Goal: Information Seeking & Learning: Find specific page/section

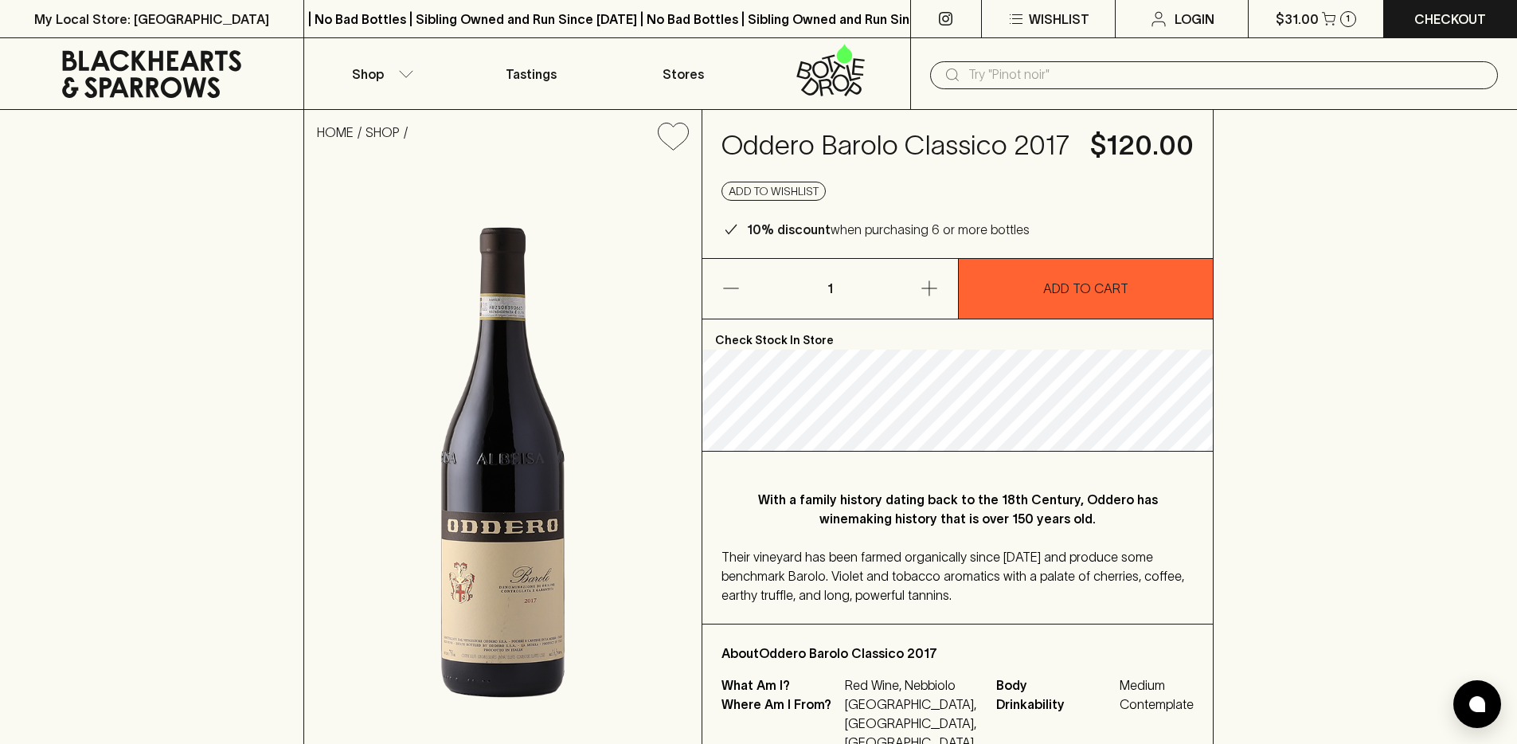
click at [897, 146] on h4 "Oddero Barolo Classico 2017" at bounding box center [897, 145] width 350 height 33
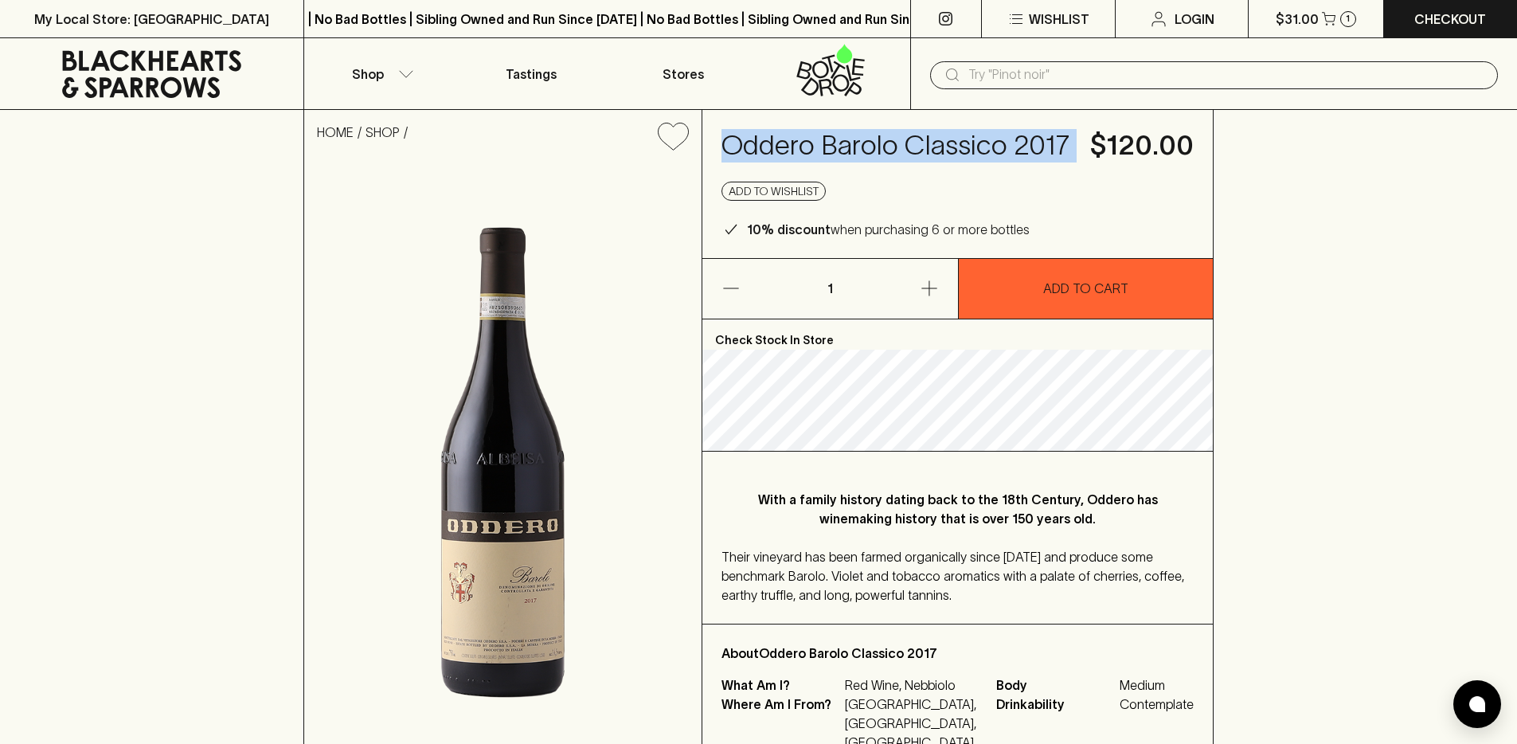
click at [897, 146] on h4 "Oddero Barolo Classico 2017" at bounding box center [897, 145] width 350 height 33
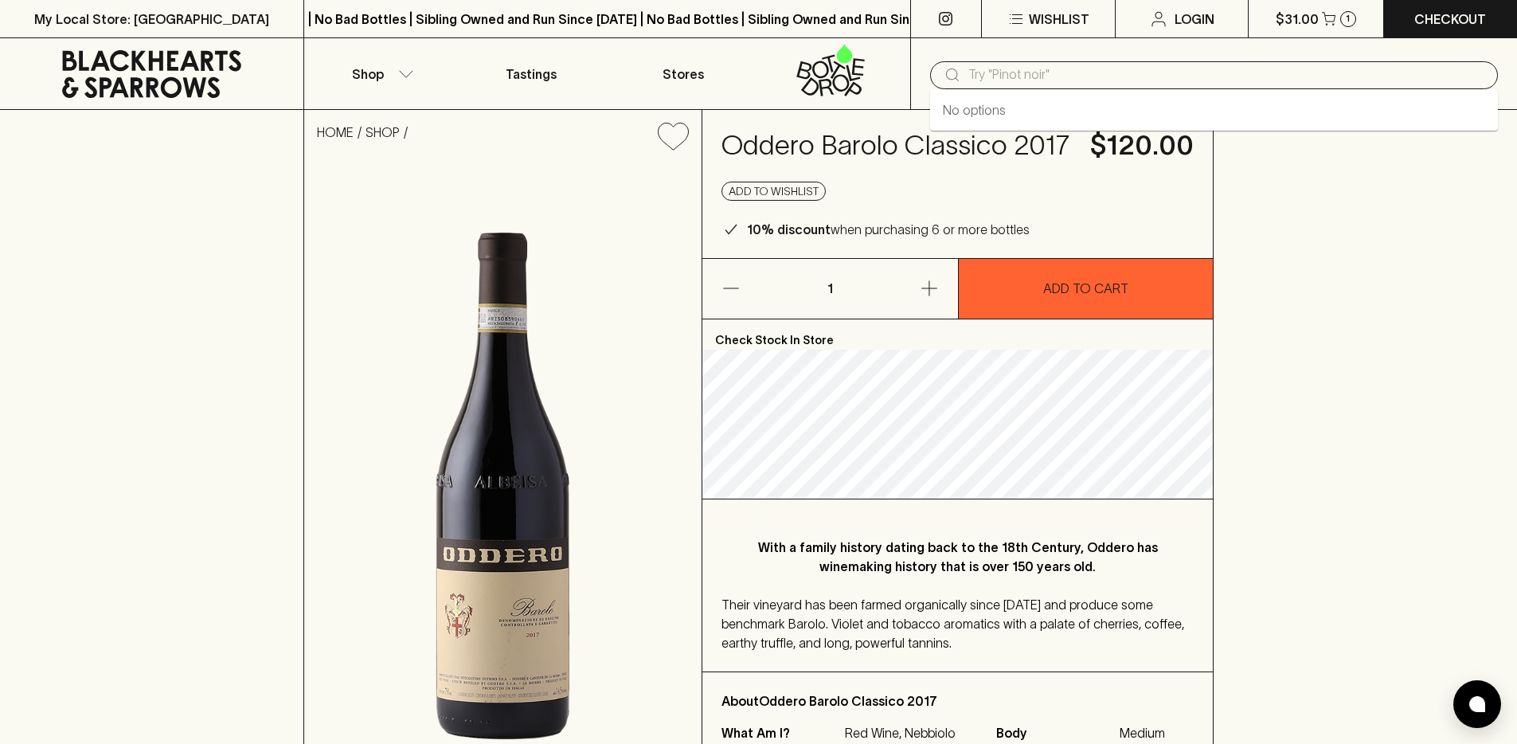
click at [996, 68] on input "text" at bounding box center [1226, 74] width 517 height 25
paste input "Frantz Chagnoleau Saint-Veran"
type input "Frantz Chagnoleau Saint-Veran"
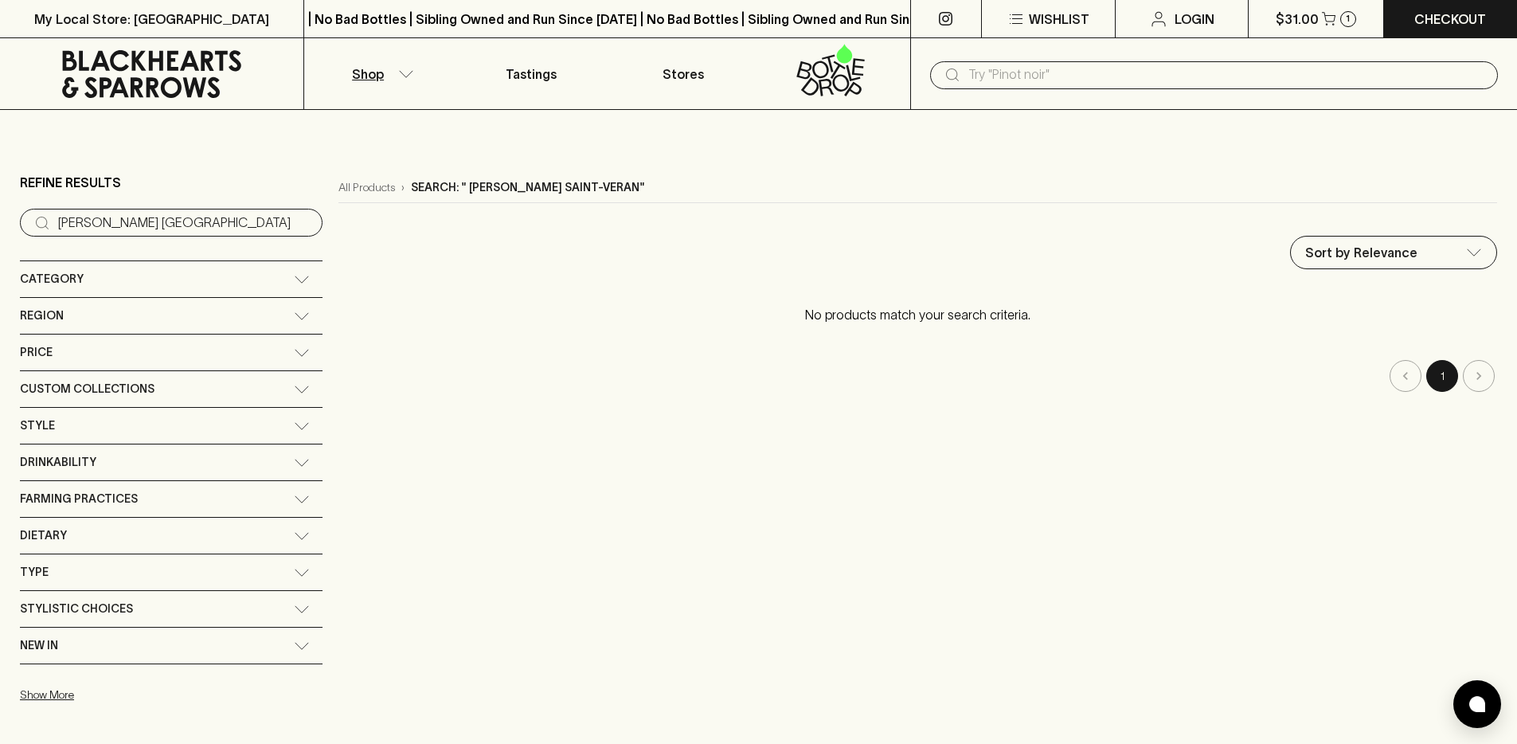
click at [1144, 81] on input "text" at bounding box center [1226, 74] width 517 height 25
paste input "Frantz Chagnoleau Saint-Veran"
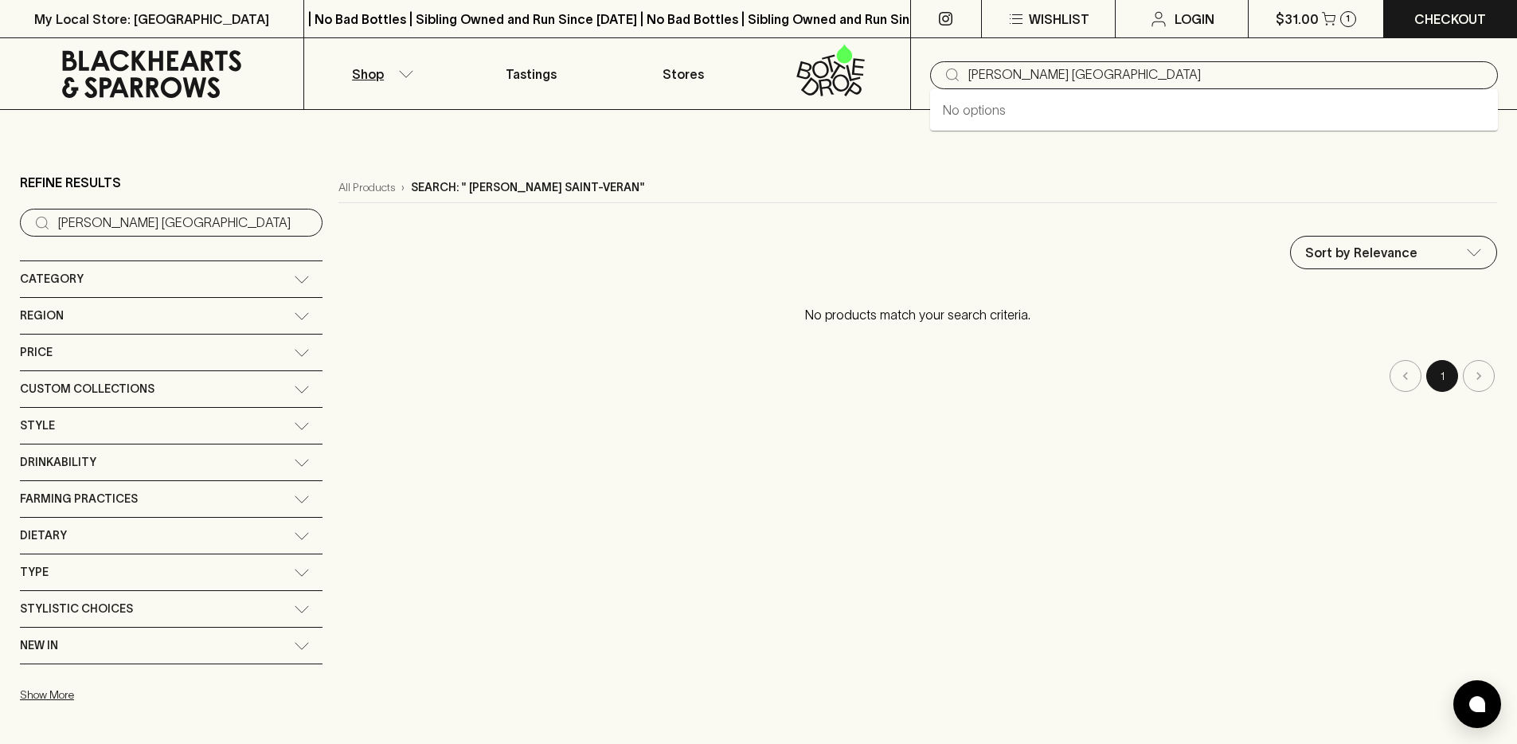
type input "Frantz Chagnoleau Saint-Veran"
click at [1171, 71] on input "text" at bounding box center [1226, 74] width 517 height 25
paste input "40320"
type input "40320"
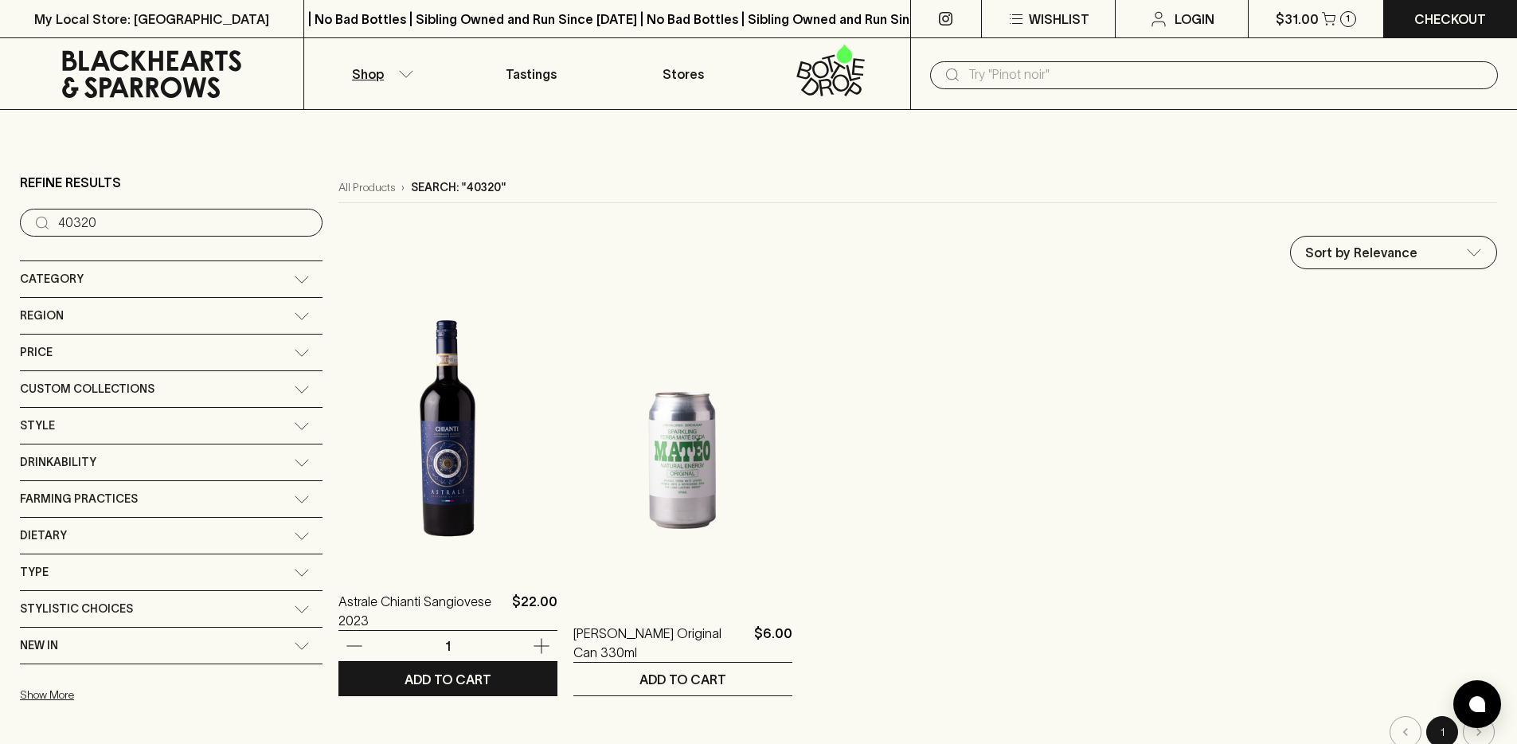
click at [339, 383] on img at bounding box center [447, 428] width 219 height 279
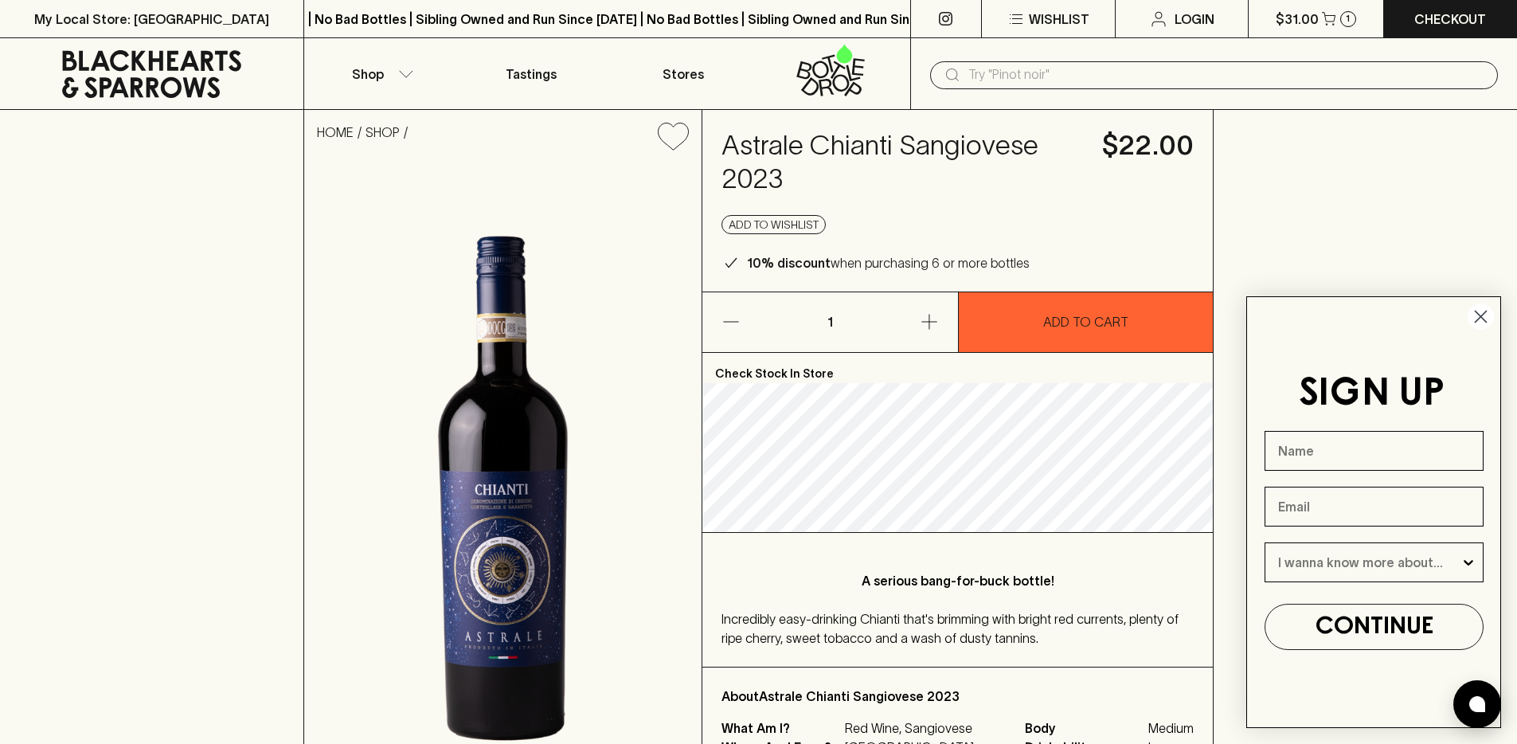
click at [1062, 83] on input "text" at bounding box center [1226, 74] width 517 height 25
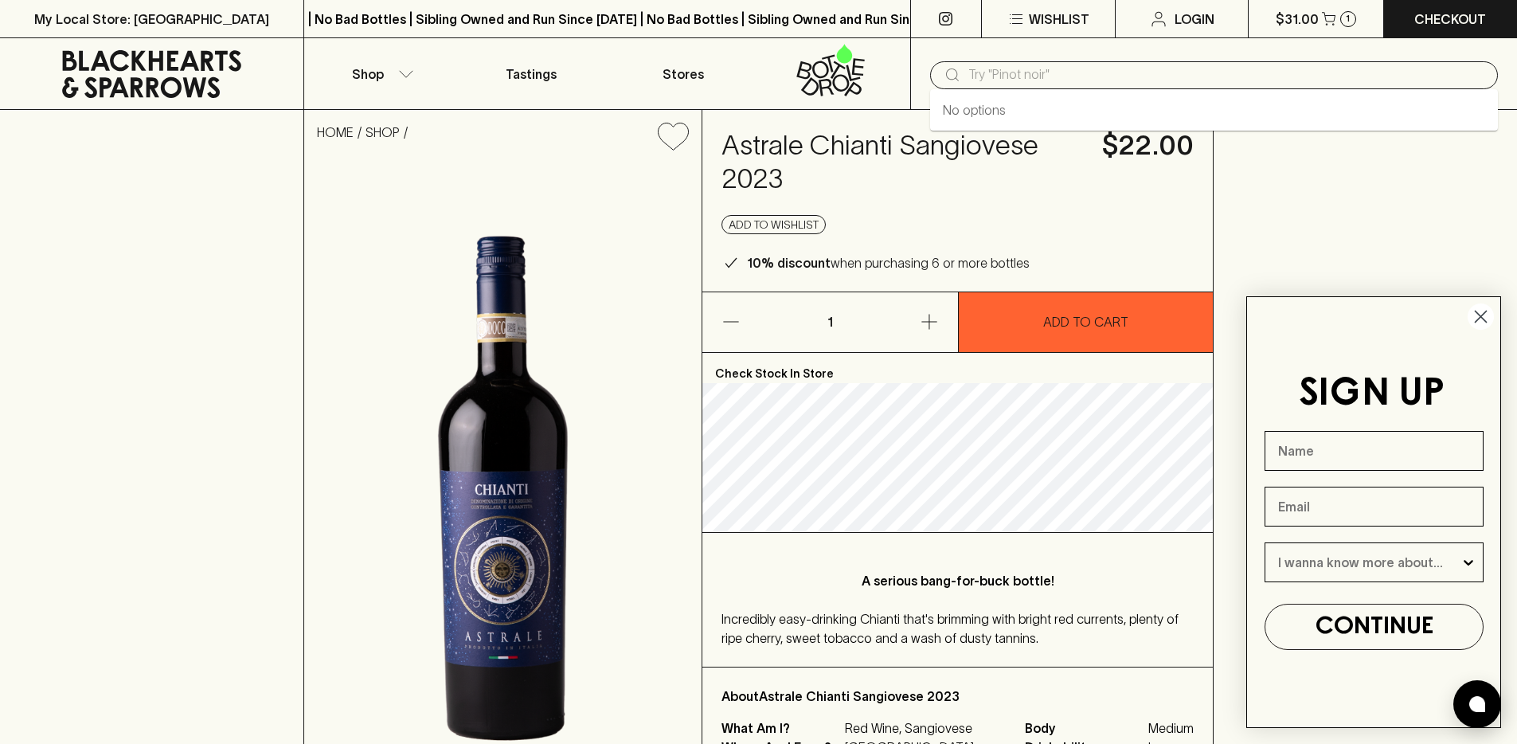
paste input "Prélude"
type input "Prélude"
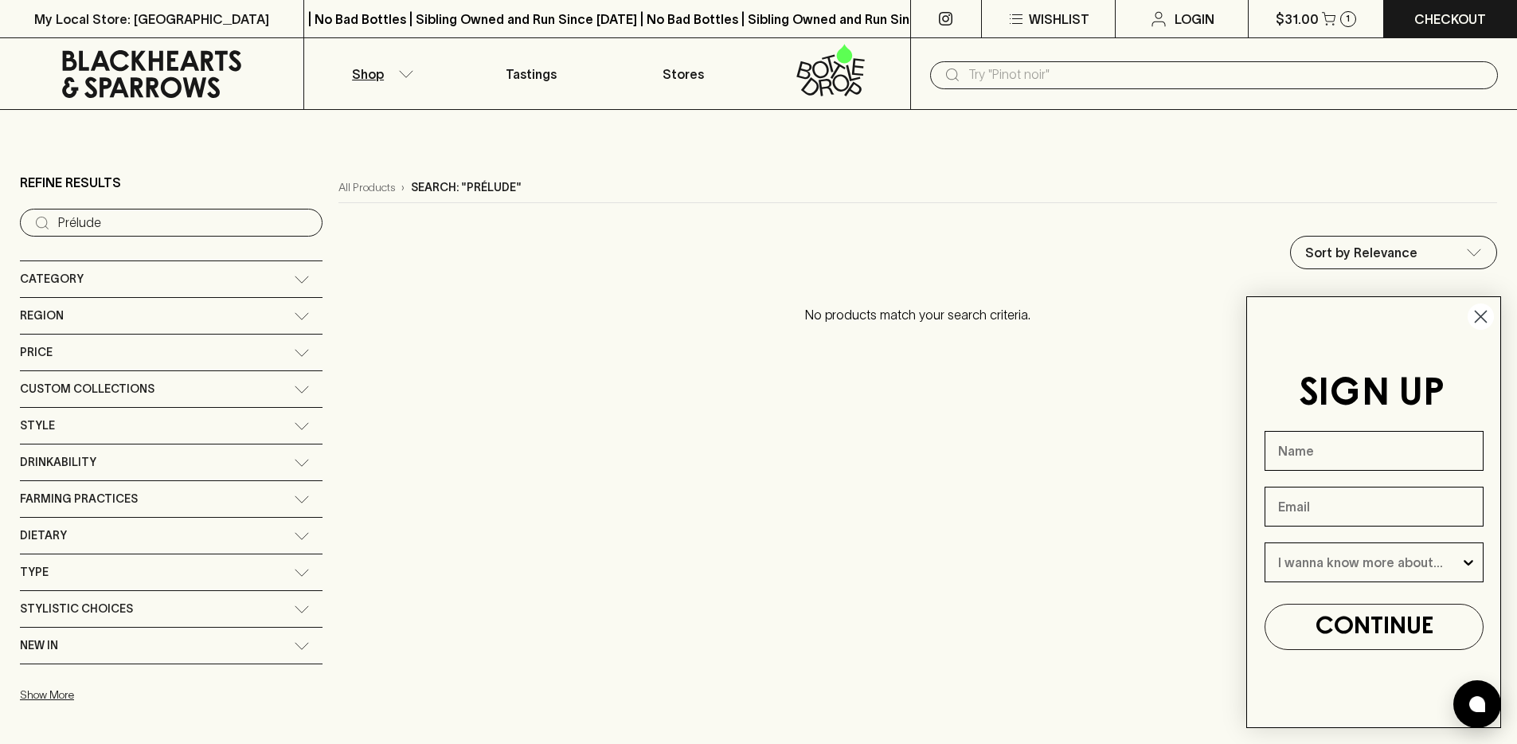
click at [100, 81] on icon at bounding box center [151, 74] width 179 height 48
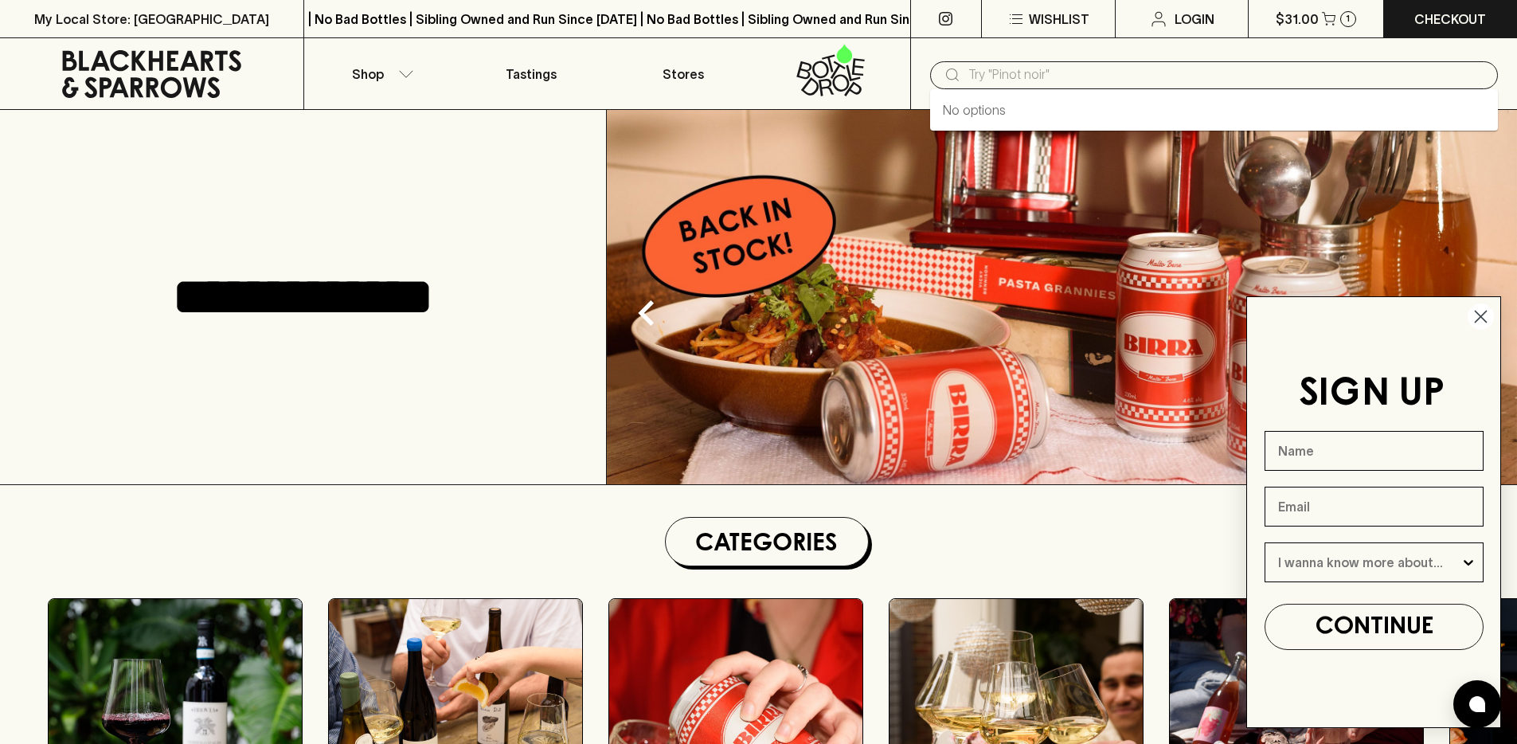
click at [1036, 85] on input "text" at bounding box center [1226, 74] width 517 height 25
paste input "Frantz"
type input "Frantz"
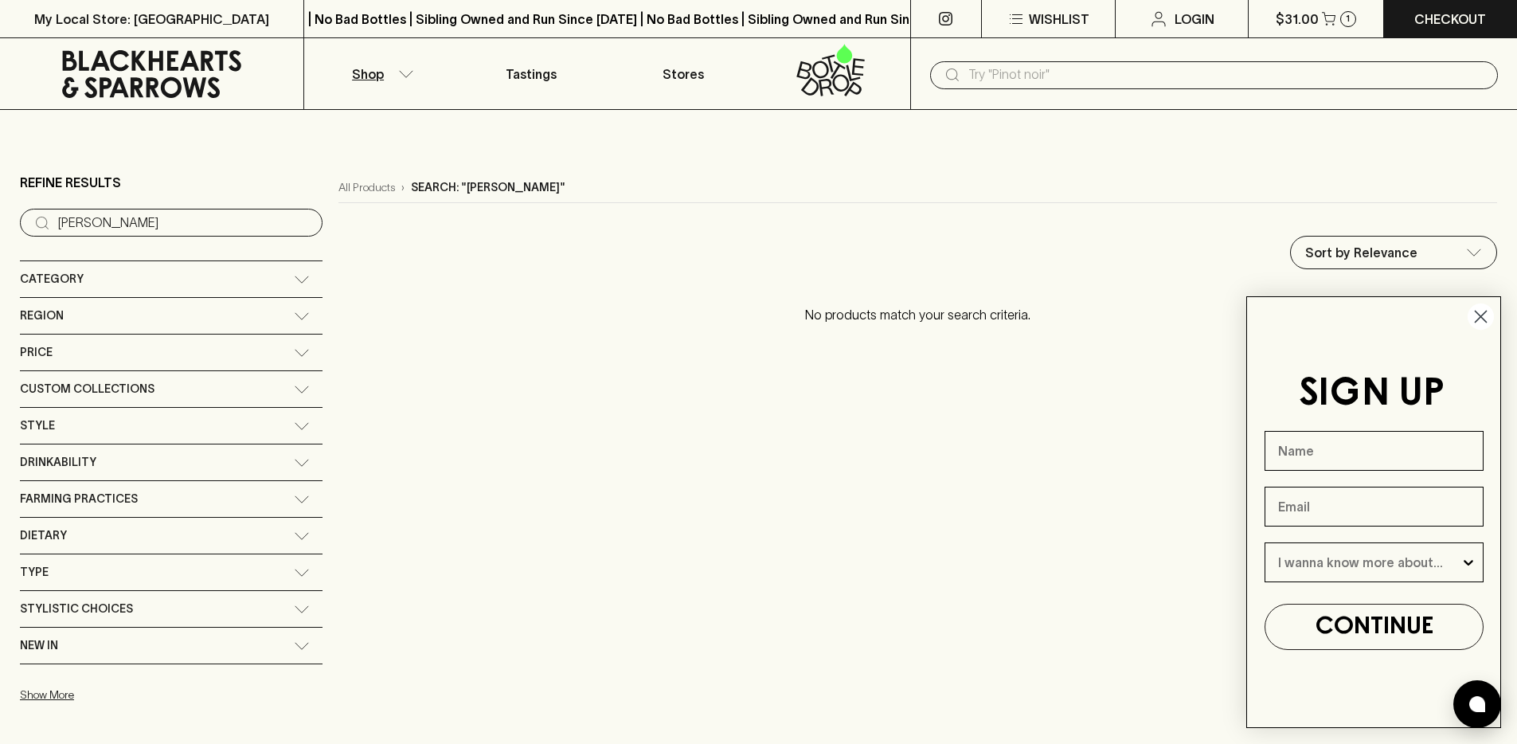
click at [105, 269] on div "Category" at bounding box center [157, 279] width 274 height 20
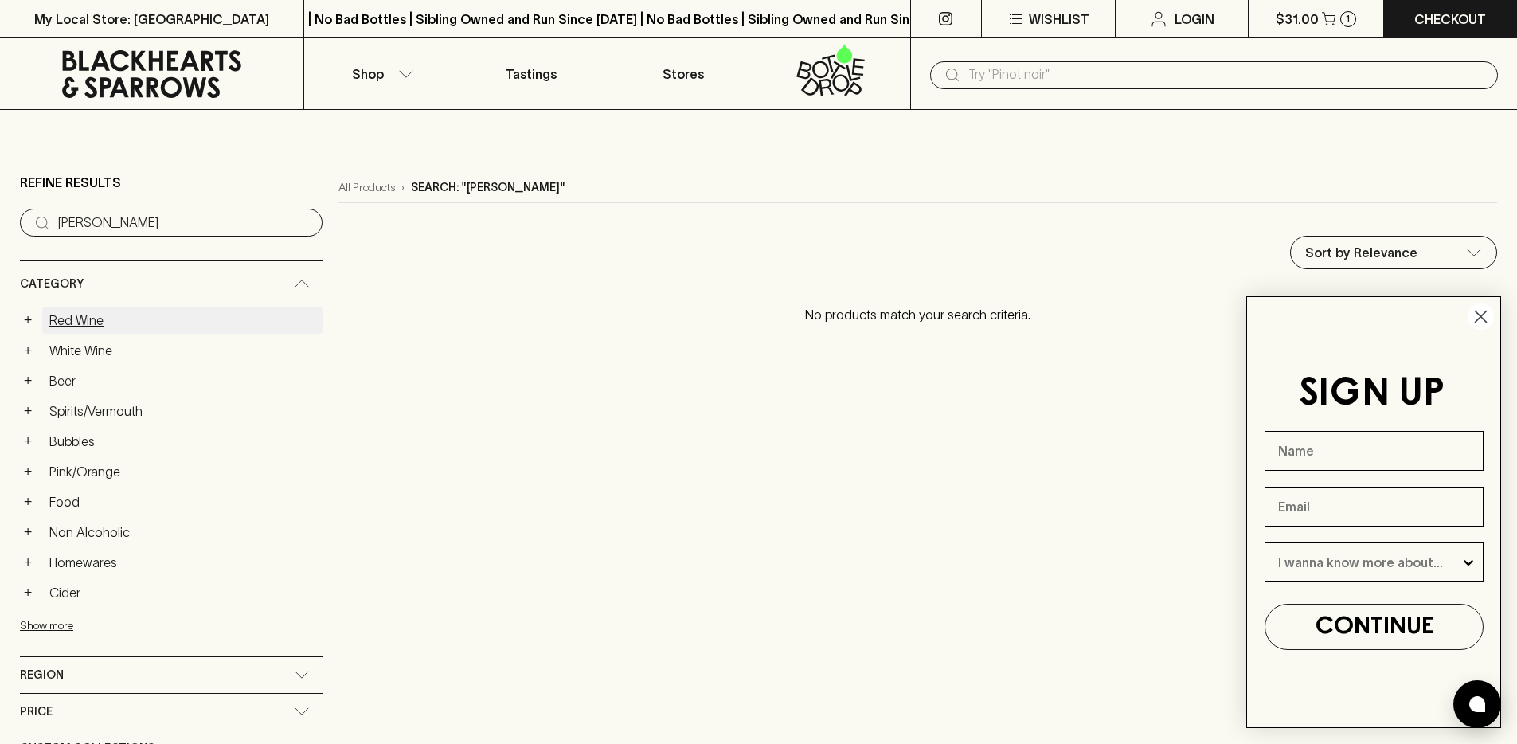
click at [79, 327] on link "Red Wine" at bounding box center [182, 320] width 280 height 27
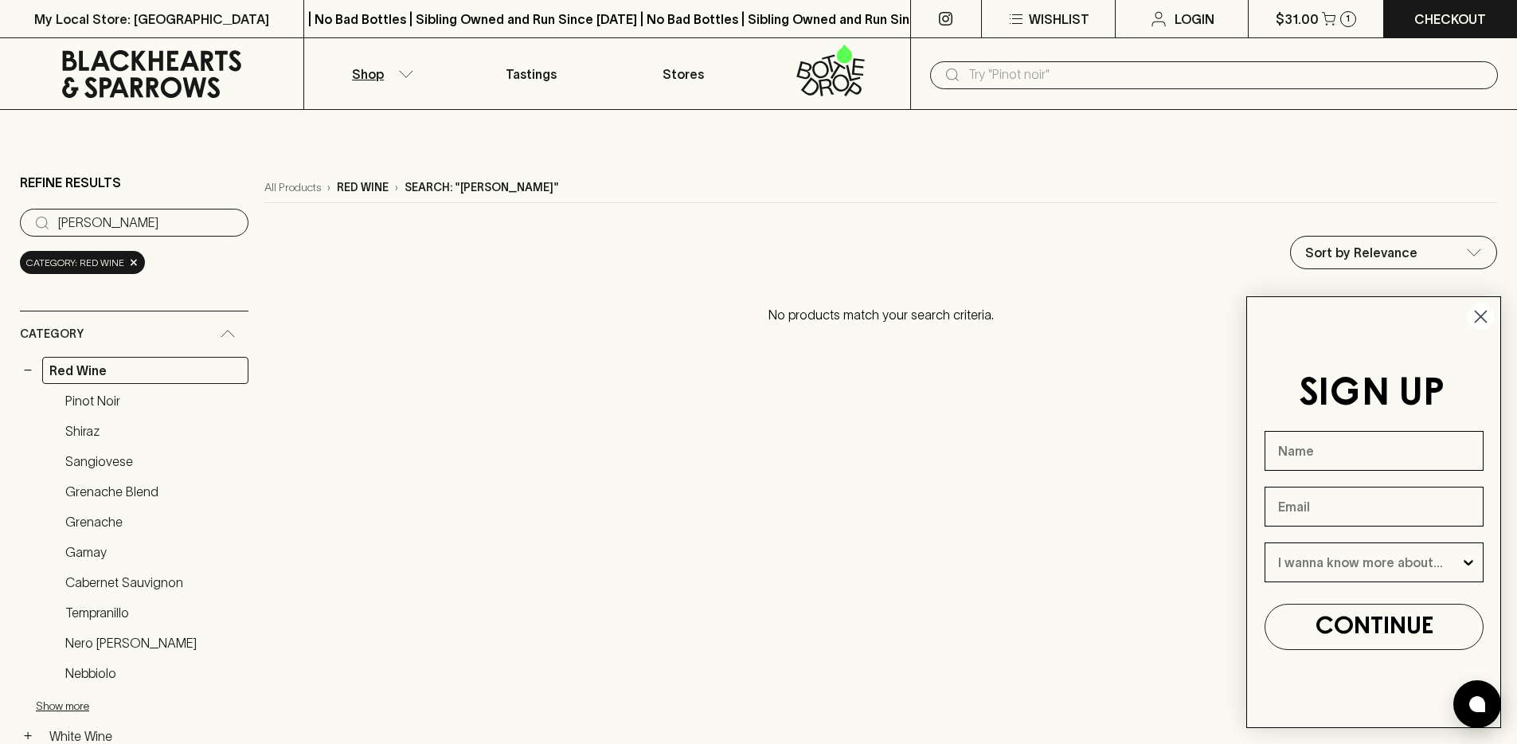
click at [36, 462] on div "Sangiovese" at bounding box center [142, 461] width 213 height 27
click at [124, 213] on input "Frantz" at bounding box center [147, 222] width 178 height 25
drag, startPoint x: 124, startPoint y: 213, endPoint x: 135, endPoint y: 215, distance: 10.6
click at [127, 213] on input "Frantz" at bounding box center [147, 222] width 178 height 25
click at [218, 227] on div "​ Frantz" at bounding box center [134, 223] width 229 height 28
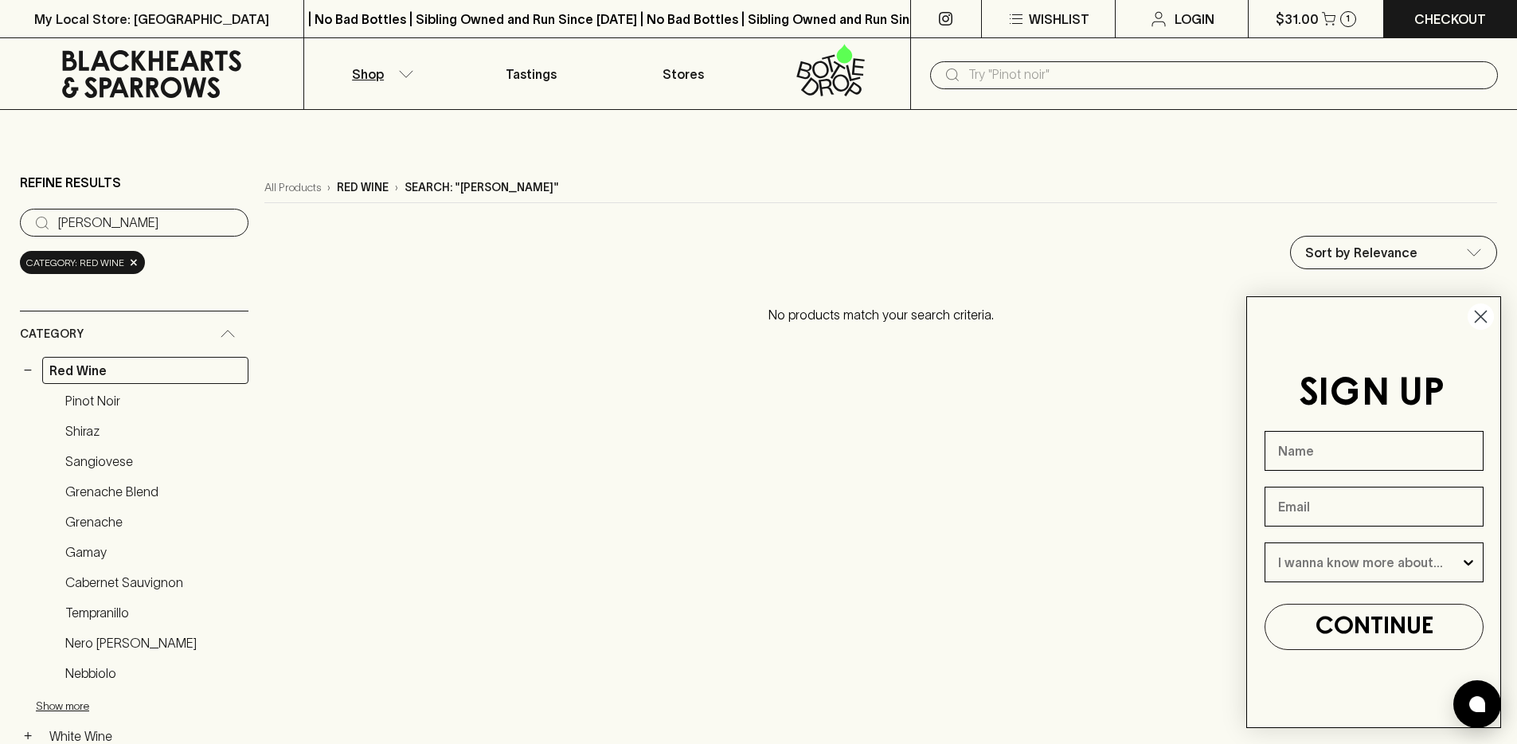
click at [205, 225] on input "Frantz" at bounding box center [147, 222] width 178 height 25
click at [213, 221] on input "Frantz" at bounding box center [147, 222] width 178 height 25
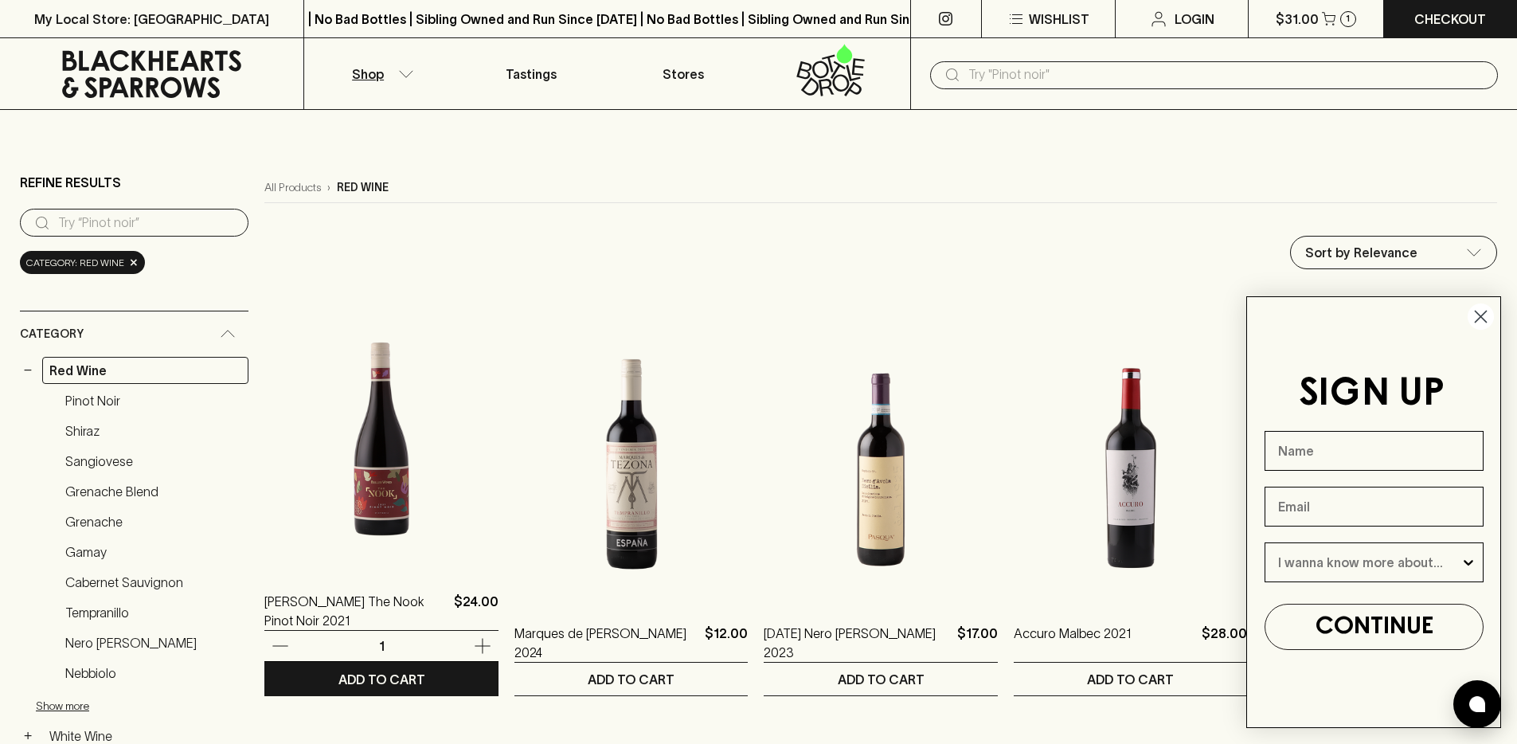
click at [307, 465] on img at bounding box center [381, 428] width 234 height 279
